Goal: Task Accomplishment & Management: Manage account settings

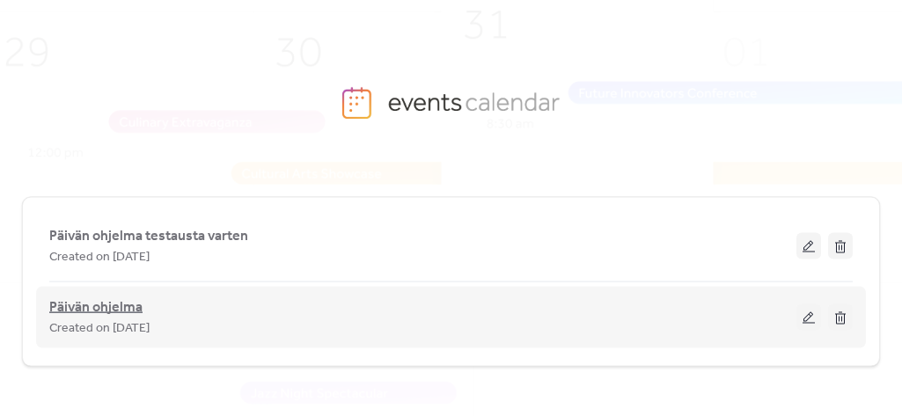
click at [99, 310] on span "Päivän ohjelma" at bounding box center [95, 307] width 93 height 21
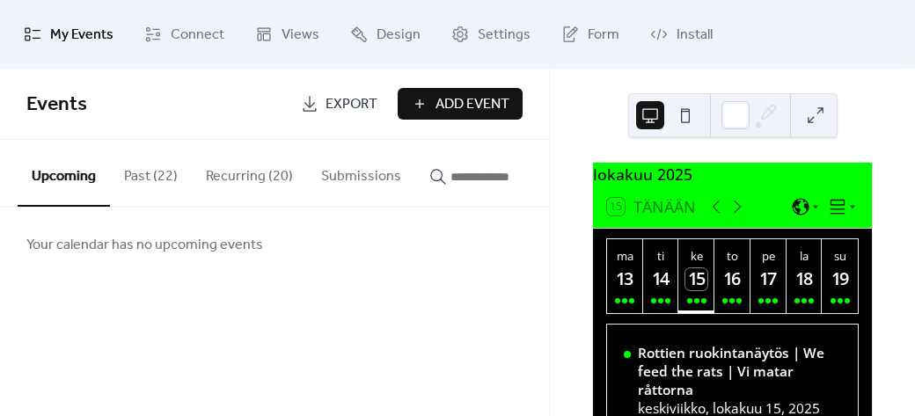
click at [238, 175] on button "Recurring (20)" at bounding box center [249, 172] width 115 height 65
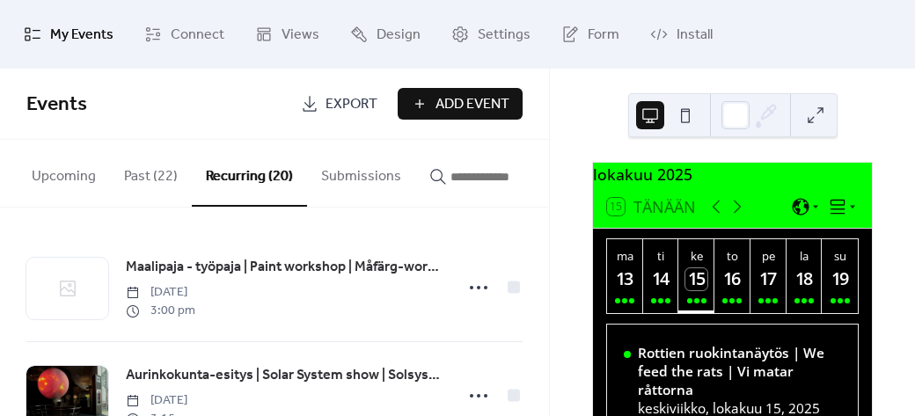
click at [148, 168] on button "Past (22)" at bounding box center [151, 172] width 82 height 65
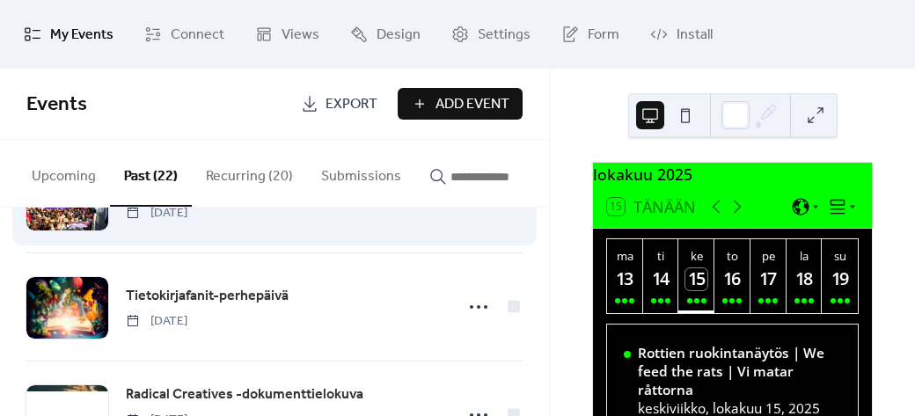
scroll to position [1927, 0]
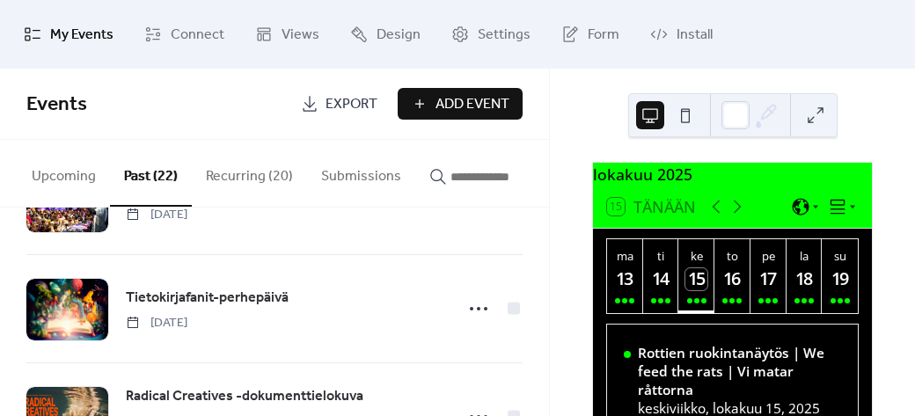
click at [266, 177] on button "Recurring (20)" at bounding box center [249, 172] width 115 height 65
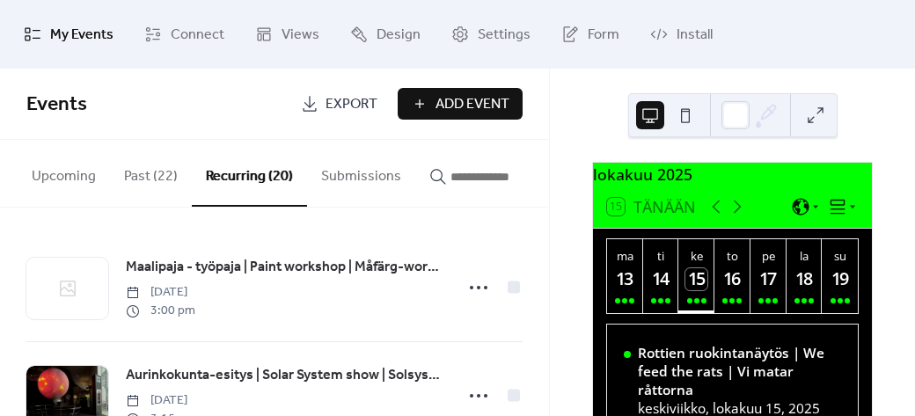
click at [244, 165] on button "Recurring (20)" at bounding box center [249, 173] width 115 height 67
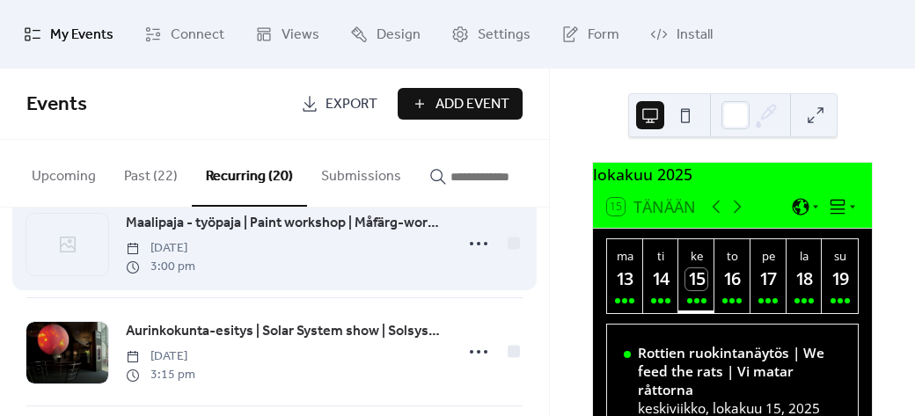
scroll to position [33, 0]
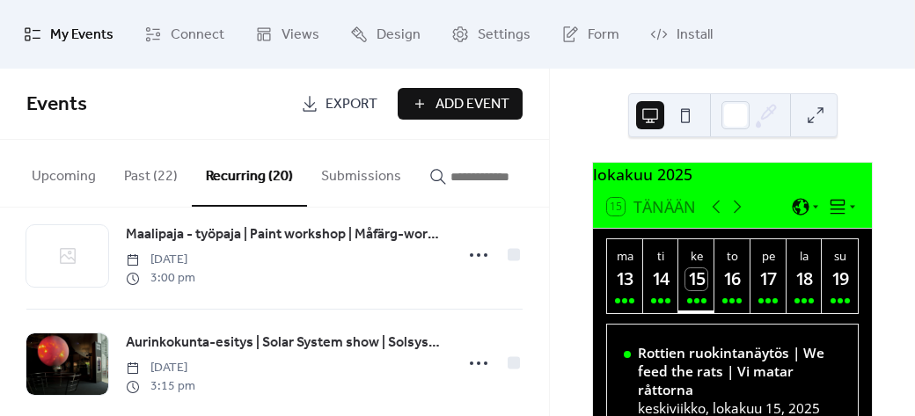
click at [136, 178] on button "Past (22)" at bounding box center [151, 172] width 82 height 65
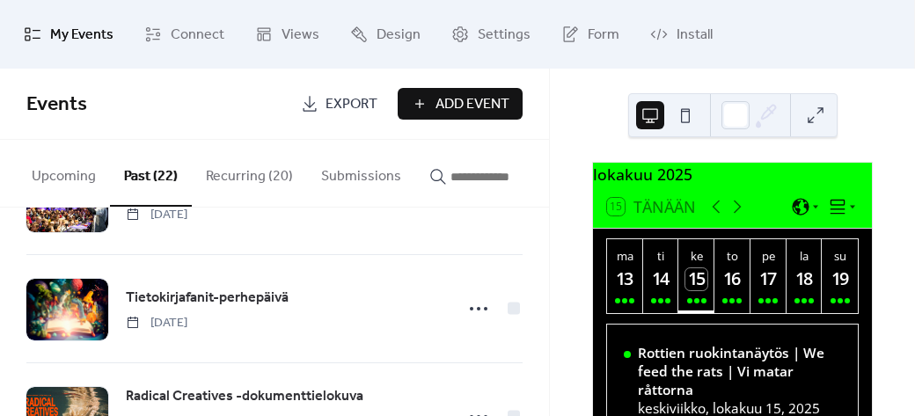
click at [216, 180] on button "Recurring (20)" at bounding box center [249, 172] width 115 height 65
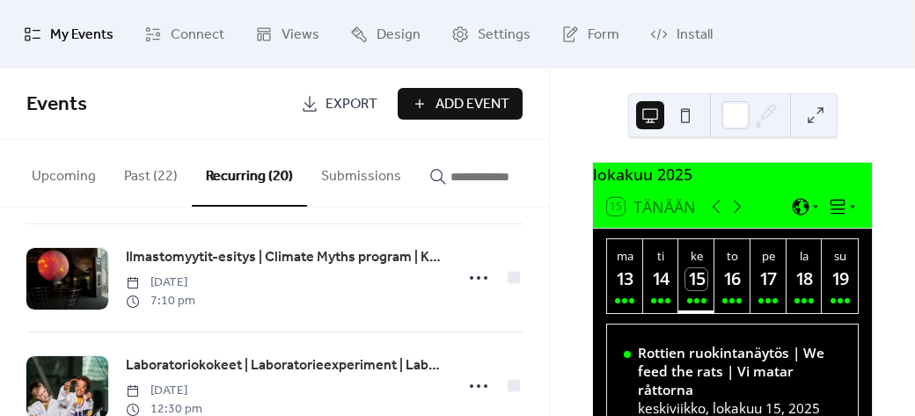
scroll to position [765, 0]
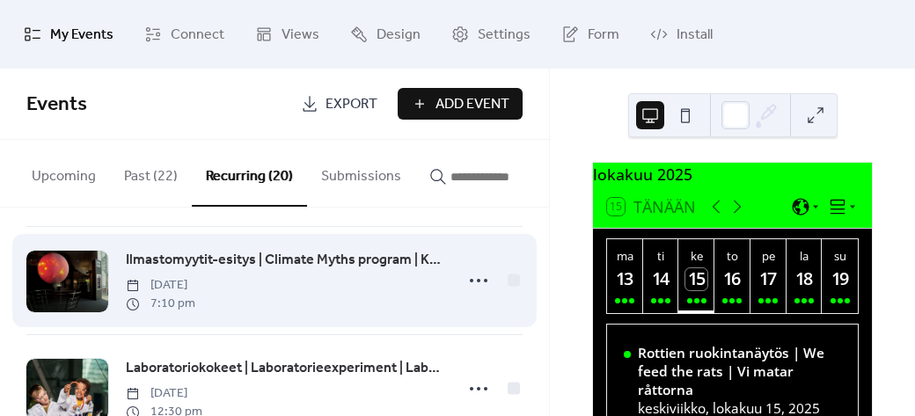
click at [259, 265] on span "Ilmastomyytit-esitys | Climate Myths program | Klimatmyter-programmet" at bounding box center [285, 260] width 318 height 21
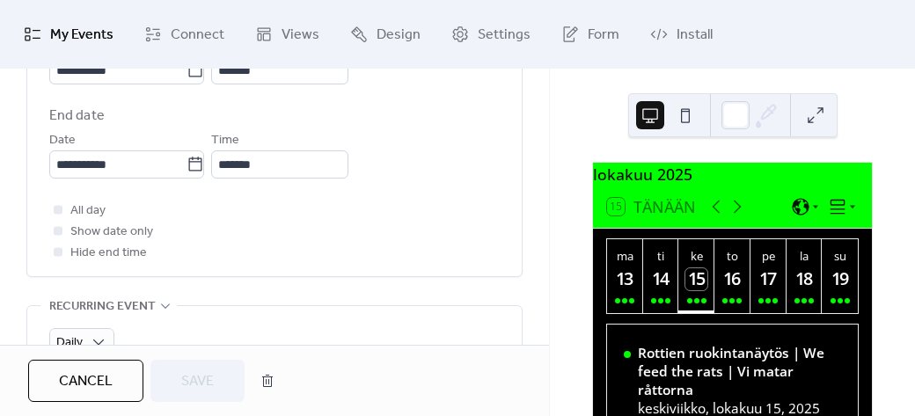
scroll to position [691, 0]
click at [83, 392] on span "Cancel" at bounding box center [86, 381] width 54 height 21
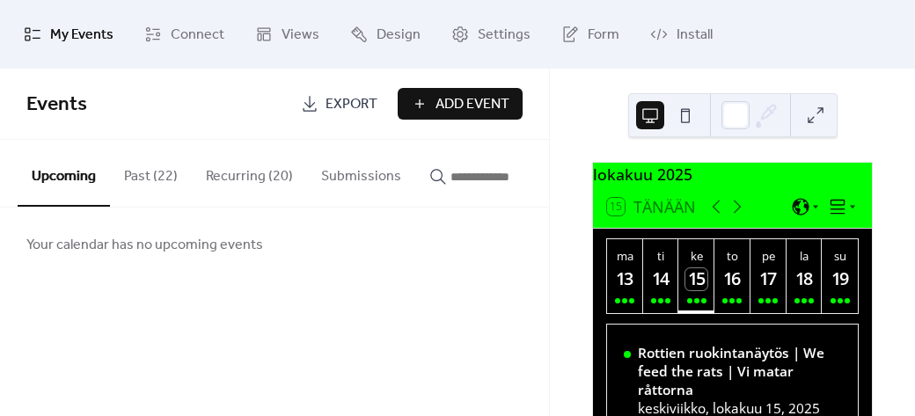
click at [245, 185] on button "Recurring (20)" at bounding box center [249, 172] width 115 height 65
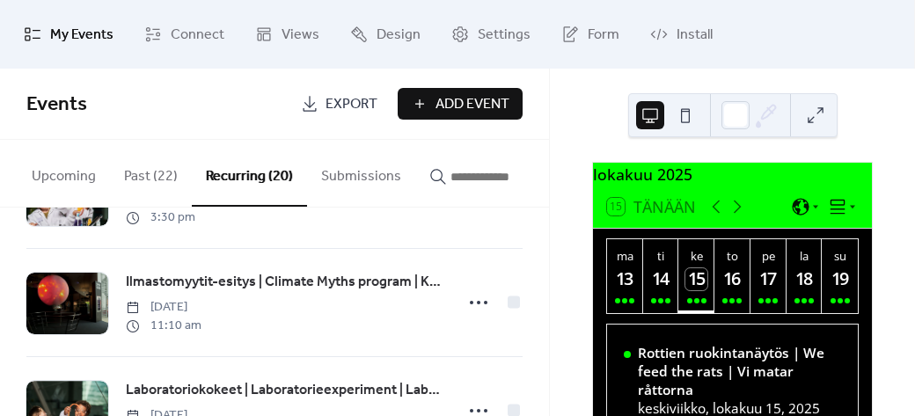
scroll to position [1821, 0]
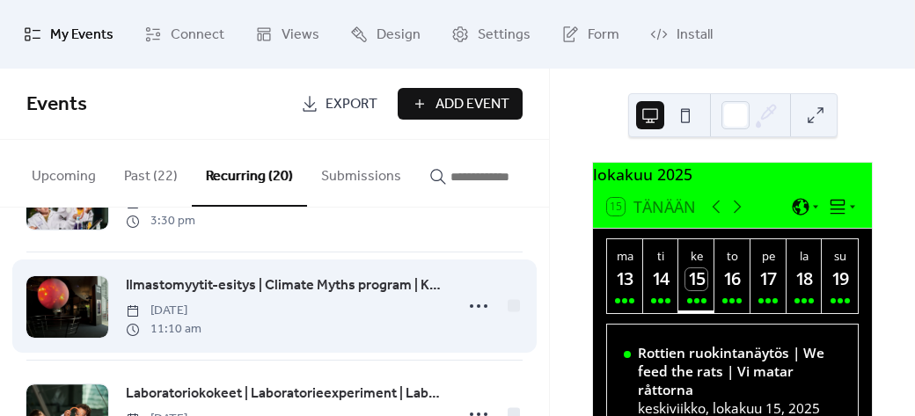
click at [231, 295] on span "Ilmastomyytit-esitys | Climate Myths program | Klimatmyter-programmet" at bounding box center [285, 285] width 318 height 21
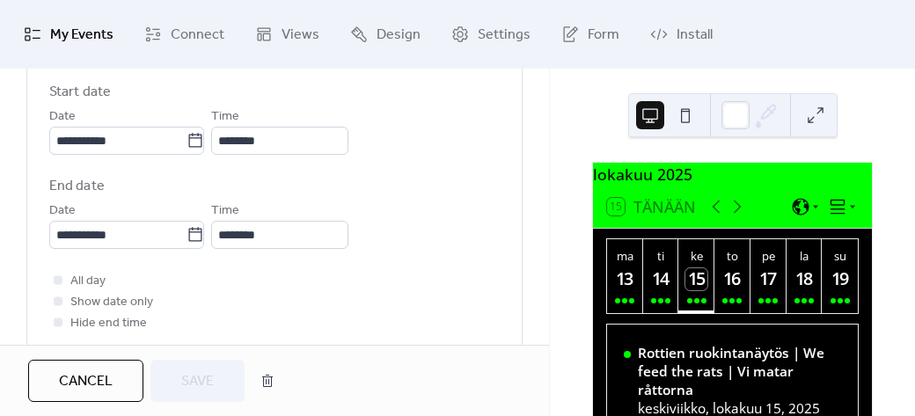
scroll to position [620, 0]
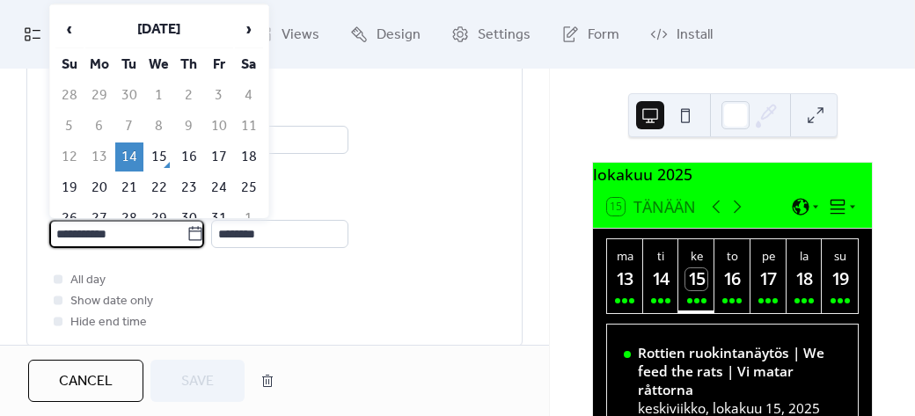
click at [120, 237] on input "**********" at bounding box center [117, 234] width 137 height 28
click at [160, 143] on td "15" at bounding box center [159, 157] width 28 height 29
type input "**********"
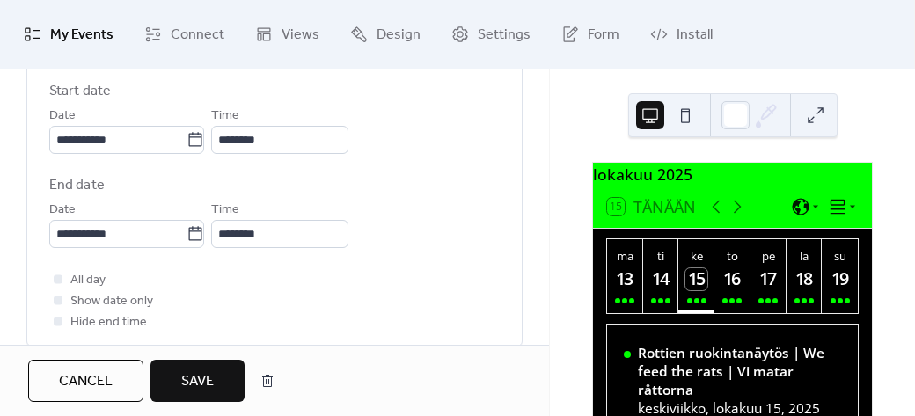
click at [193, 378] on span "Save" at bounding box center [197, 381] width 33 height 21
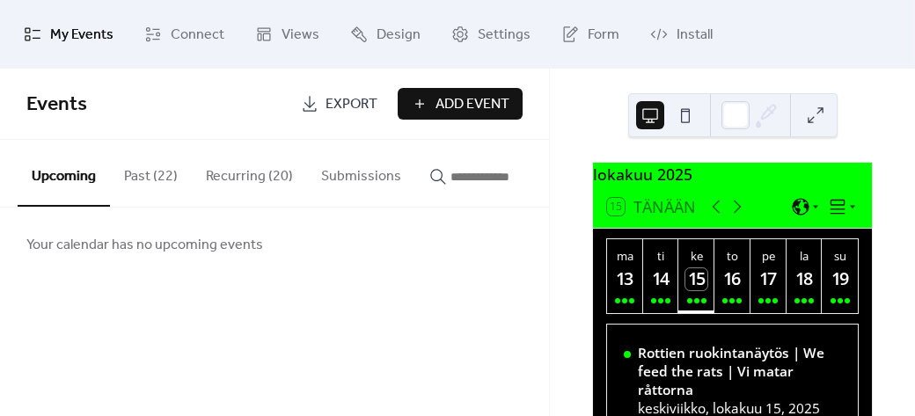
click at [264, 181] on button "Recurring (20)" at bounding box center [249, 172] width 115 height 65
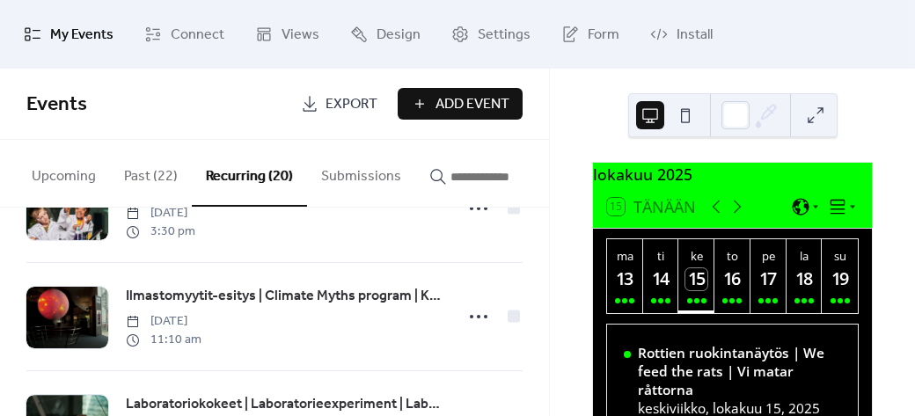
scroll to position [1812, 0]
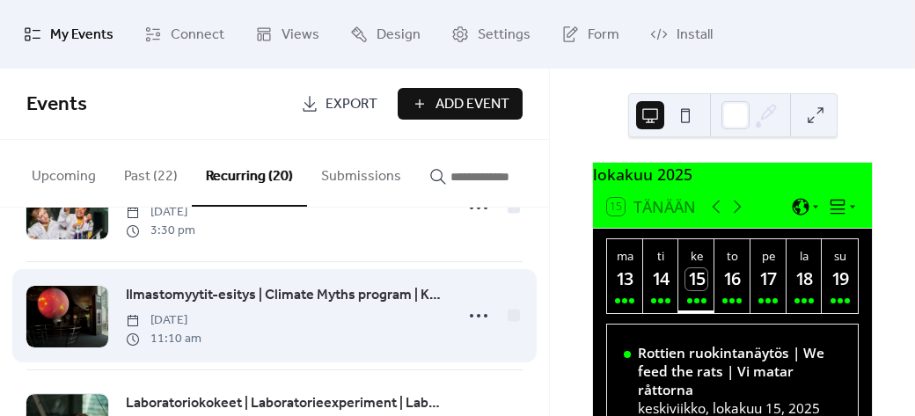
click at [273, 302] on span "Ilmastomyytit-esitys | Climate Myths program | Klimatmyter-programmet" at bounding box center [285, 295] width 318 height 21
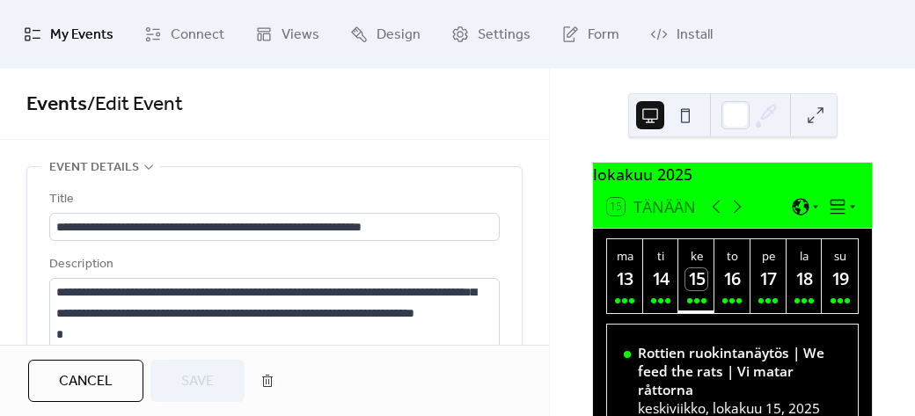
click at [92, 392] on span "Cancel" at bounding box center [86, 381] width 54 height 21
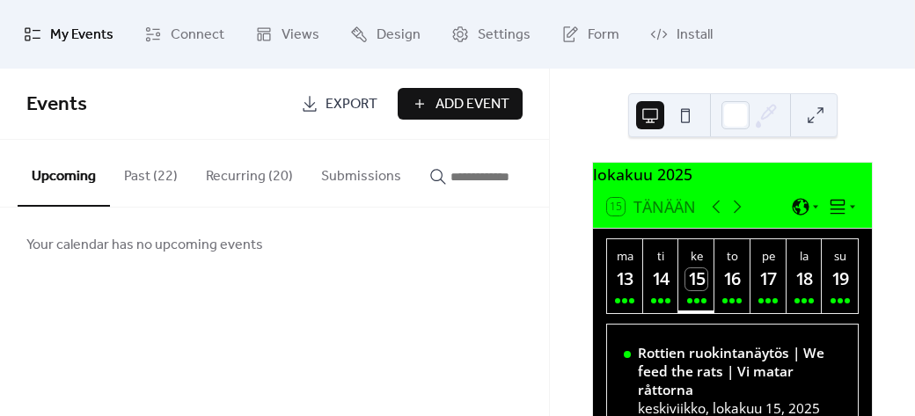
click at [239, 184] on button "Recurring (20)" at bounding box center [249, 172] width 115 height 65
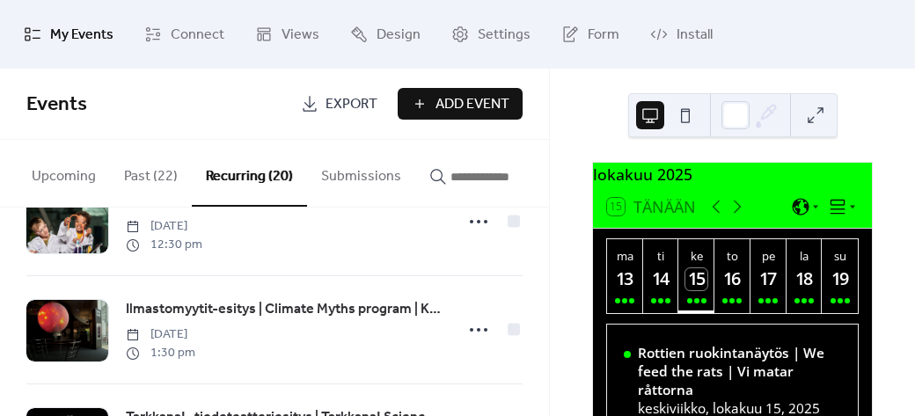
scroll to position [1363, 0]
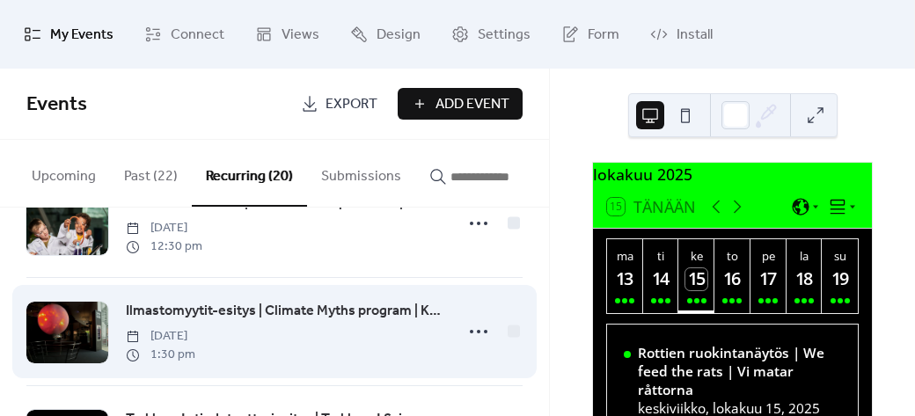
click at [241, 319] on span "Ilmastomyytit-esitys | Climate Myths program | Klimatmyter-programmet" at bounding box center [285, 311] width 318 height 21
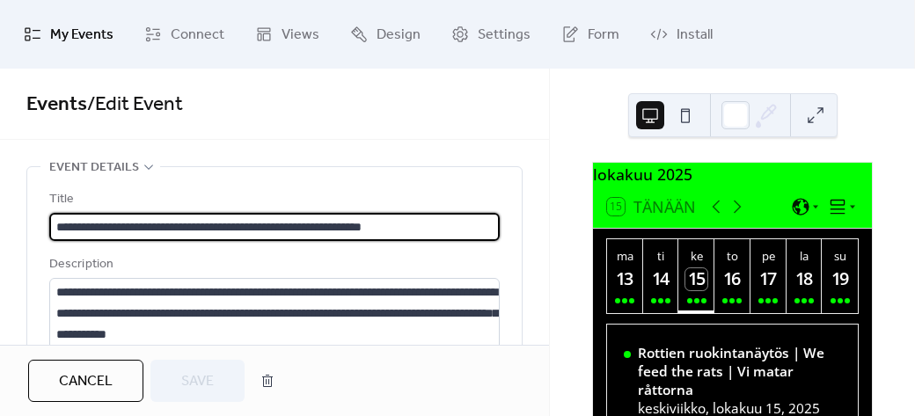
type input "**********"
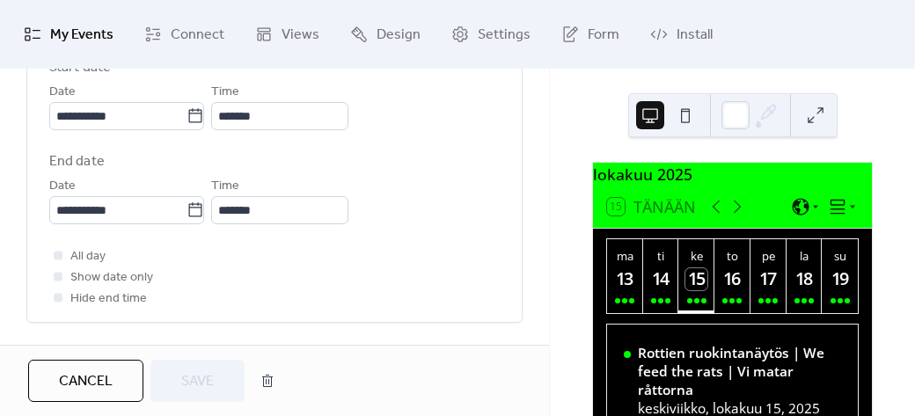
scroll to position [645, 0]
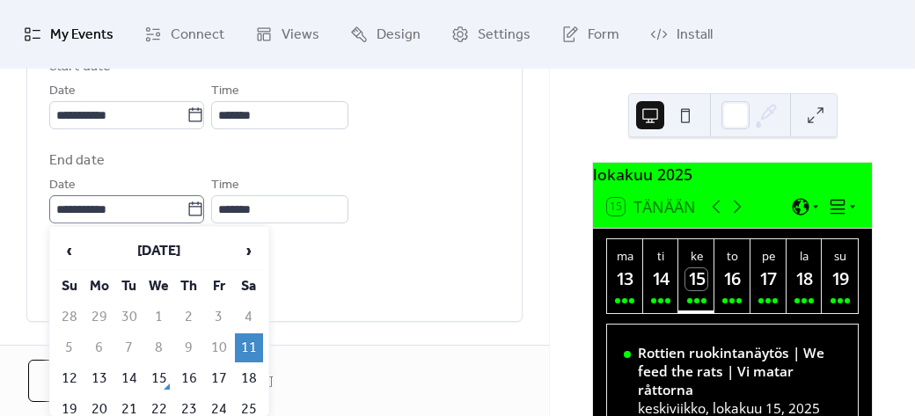
click at [202, 205] on icon at bounding box center [195, 208] width 13 height 14
click at [187, 205] on input "**********" at bounding box center [117, 209] width 137 height 28
click at [158, 372] on td "15" at bounding box center [159, 378] width 28 height 29
type input "**********"
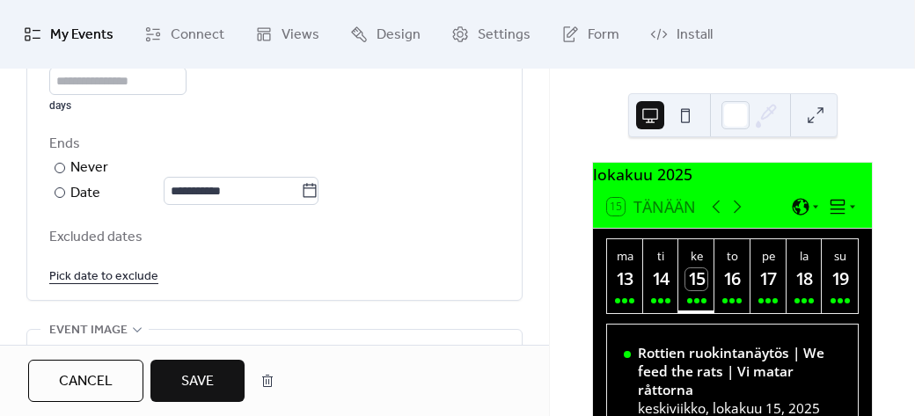
scroll to position [1032, 0]
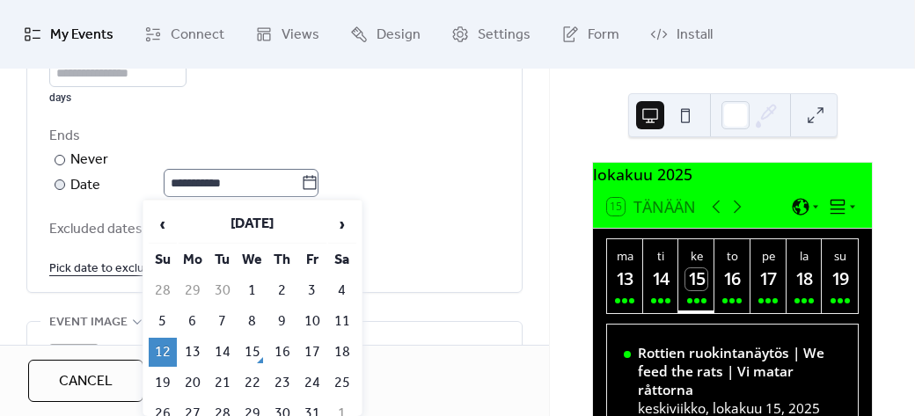
click at [317, 177] on icon at bounding box center [310, 183] width 18 height 18
click at [301, 177] on input "**********" at bounding box center [232, 183] width 137 height 28
click at [254, 349] on td "15" at bounding box center [252, 352] width 28 height 29
type input "**********"
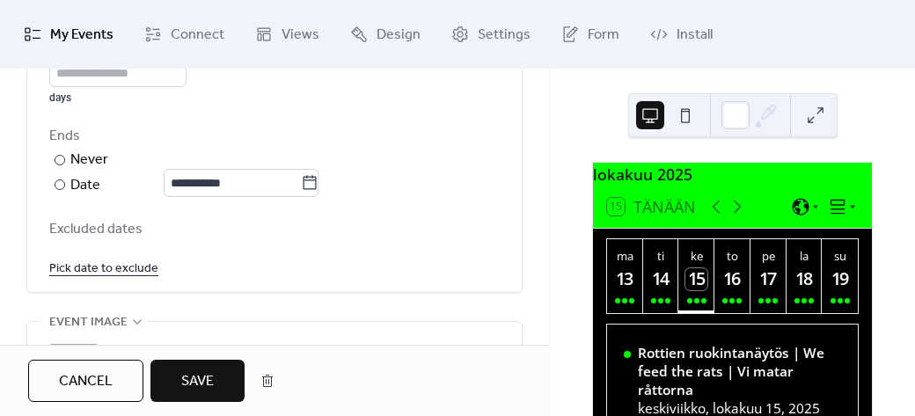
click at [190, 380] on span "Save" at bounding box center [197, 381] width 33 height 21
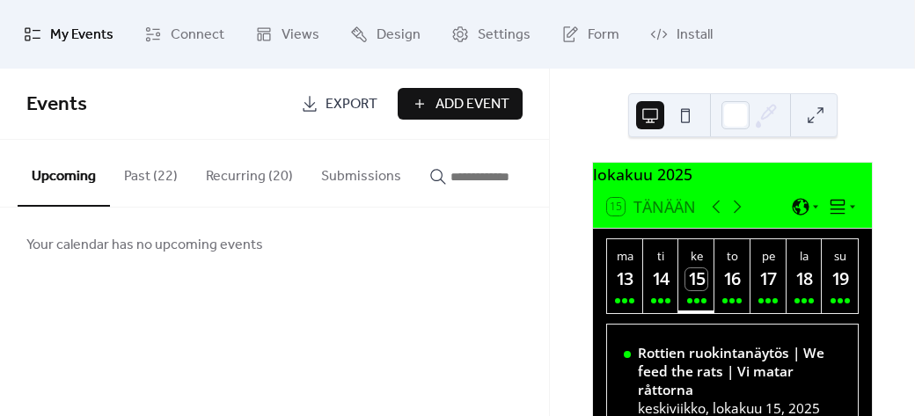
click at [251, 176] on button "Recurring (20)" at bounding box center [249, 172] width 115 height 65
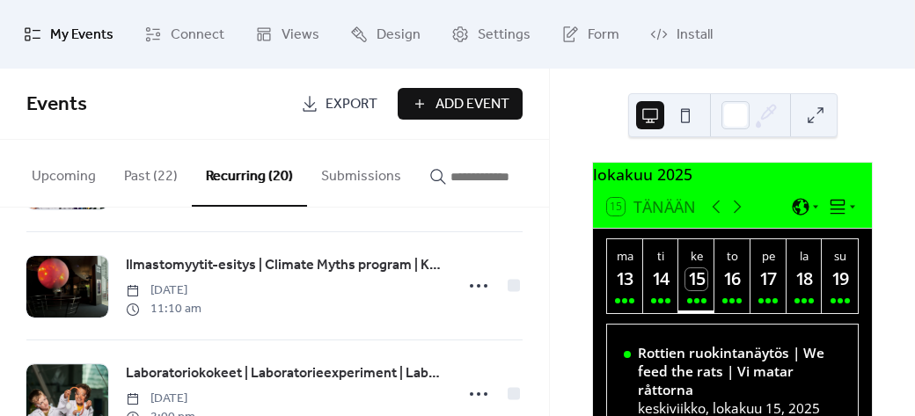
scroll to position [1839, 0]
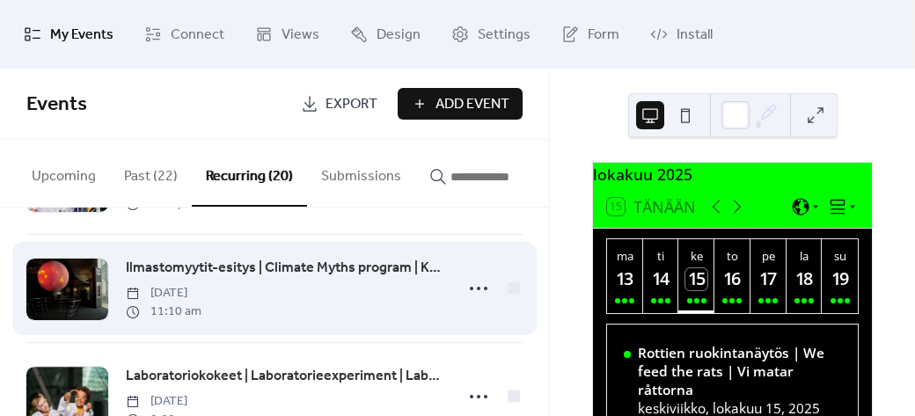
click at [231, 274] on span "Ilmastomyytit-esitys | Climate Myths program | Klimatmyter-programmet" at bounding box center [285, 268] width 318 height 21
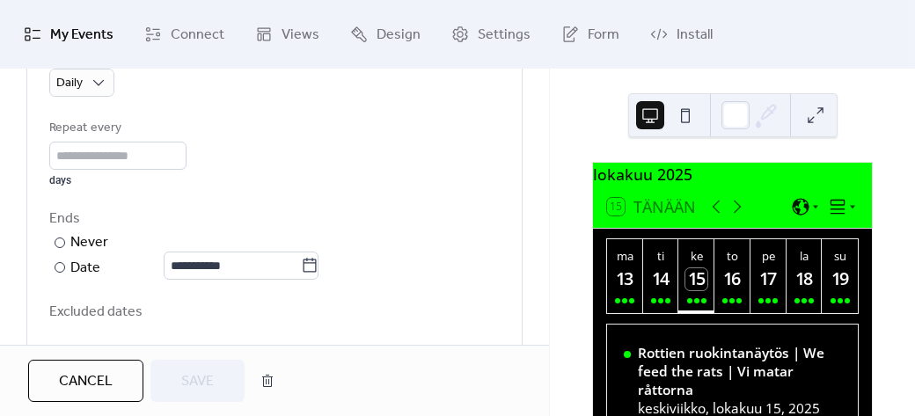
scroll to position [950, 0]
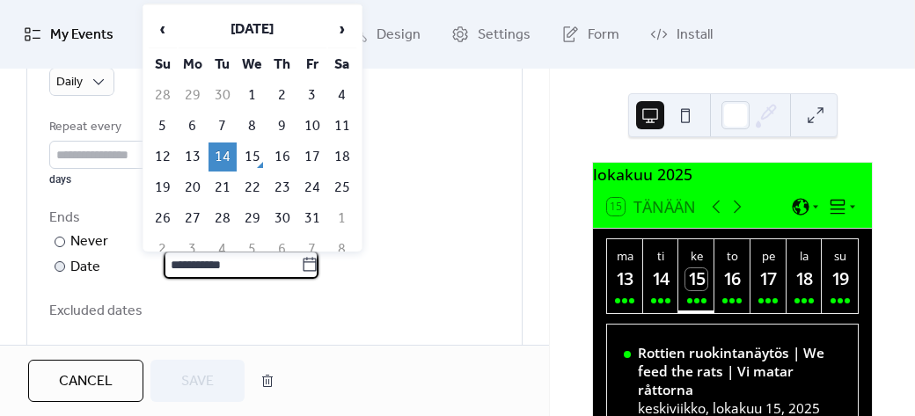
click at [223, 261] on input "**********" at bounding box center [232, 265] width 137 height 28
click at [260, 143] on td "15" at bounding box center [252, 157] width 28 height 29
type input "**********"
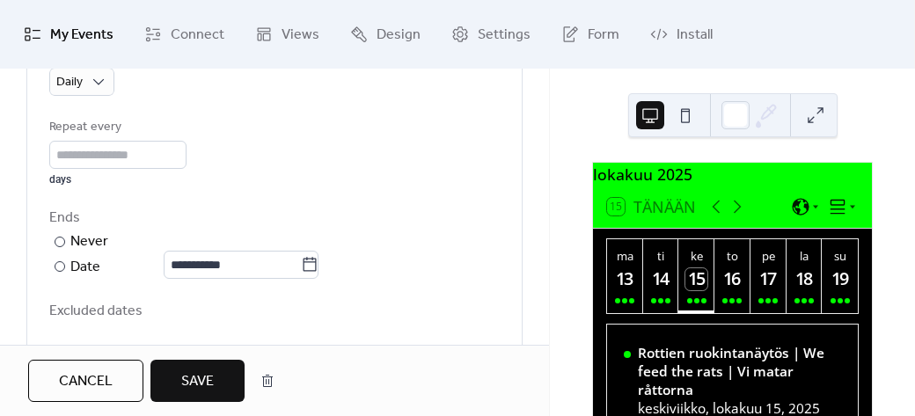
click at [202, 383] on span "Save" at bounding box center [197, 381] width 33 height 21
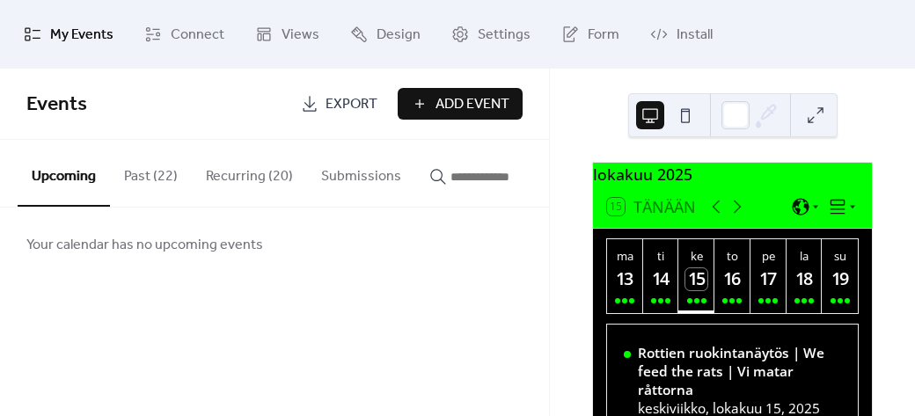
click at [253, 172] on button "Recurring (20)" at bounding box center [249, 172] width 115 height 65
